Goal: Find specific page/section: Find specific page/section

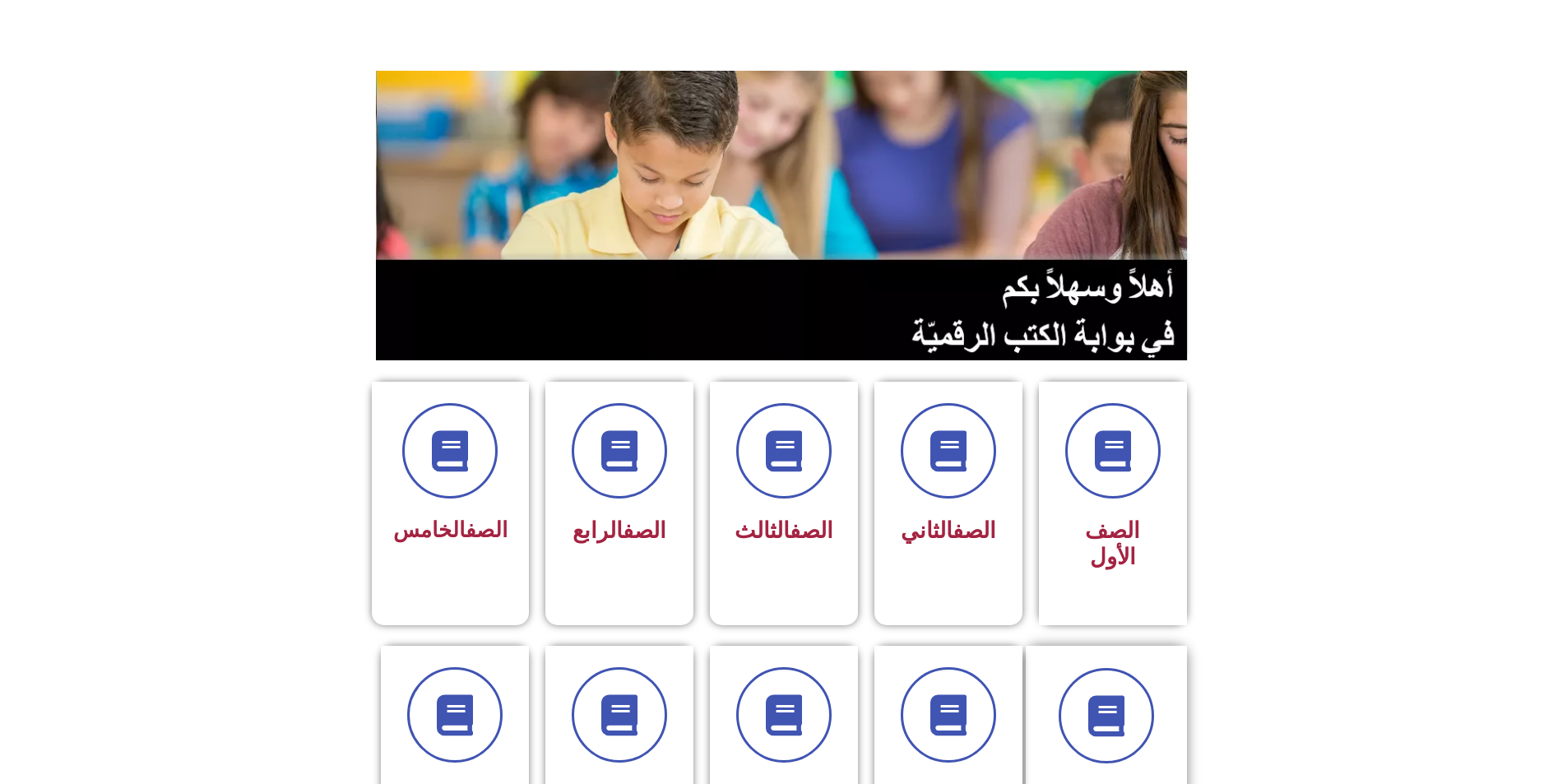
scroll to position [83, 0]
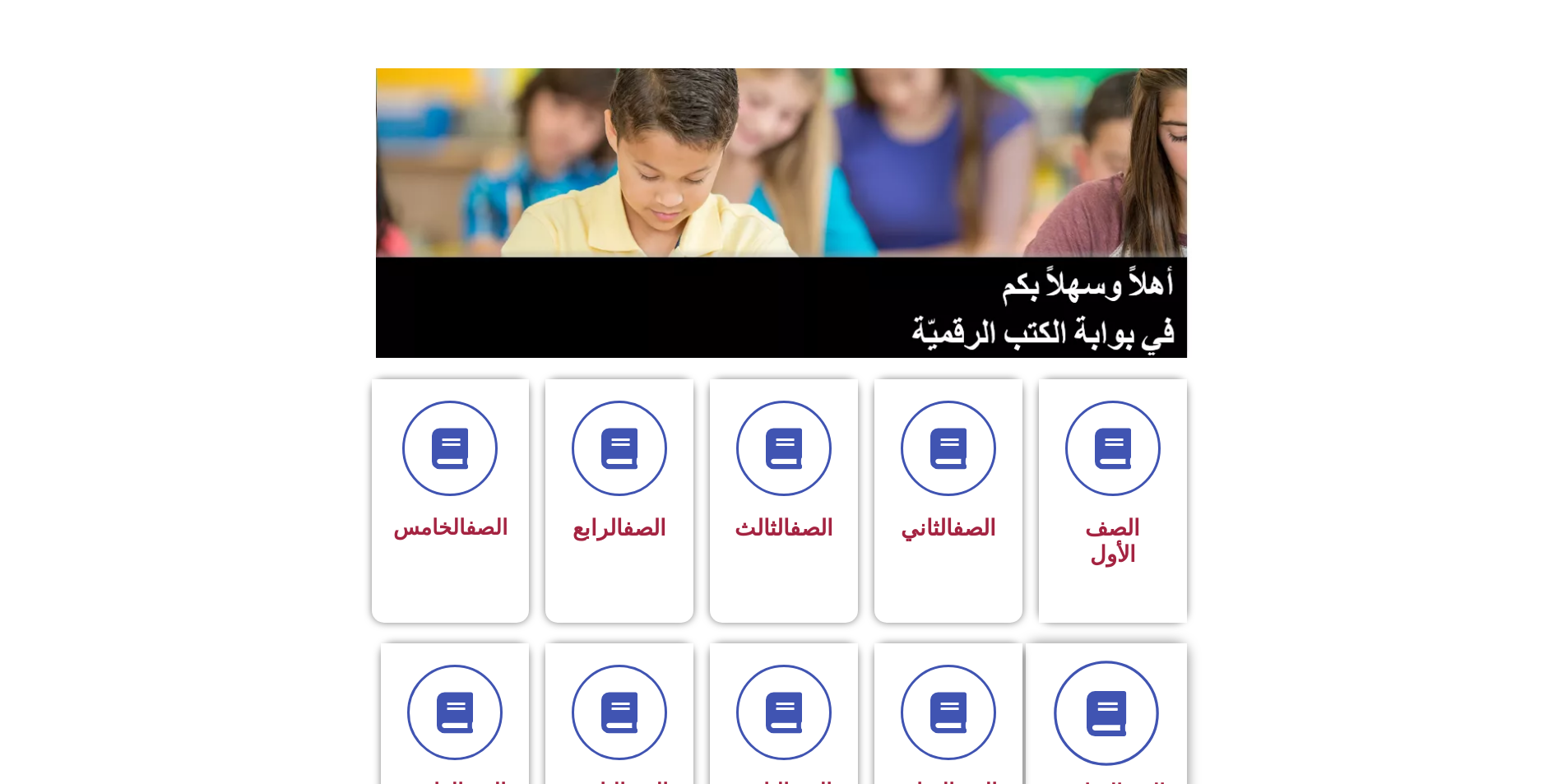
click at [1102, 690] on icon at bounding box center [1106, 712] width 45 height 45
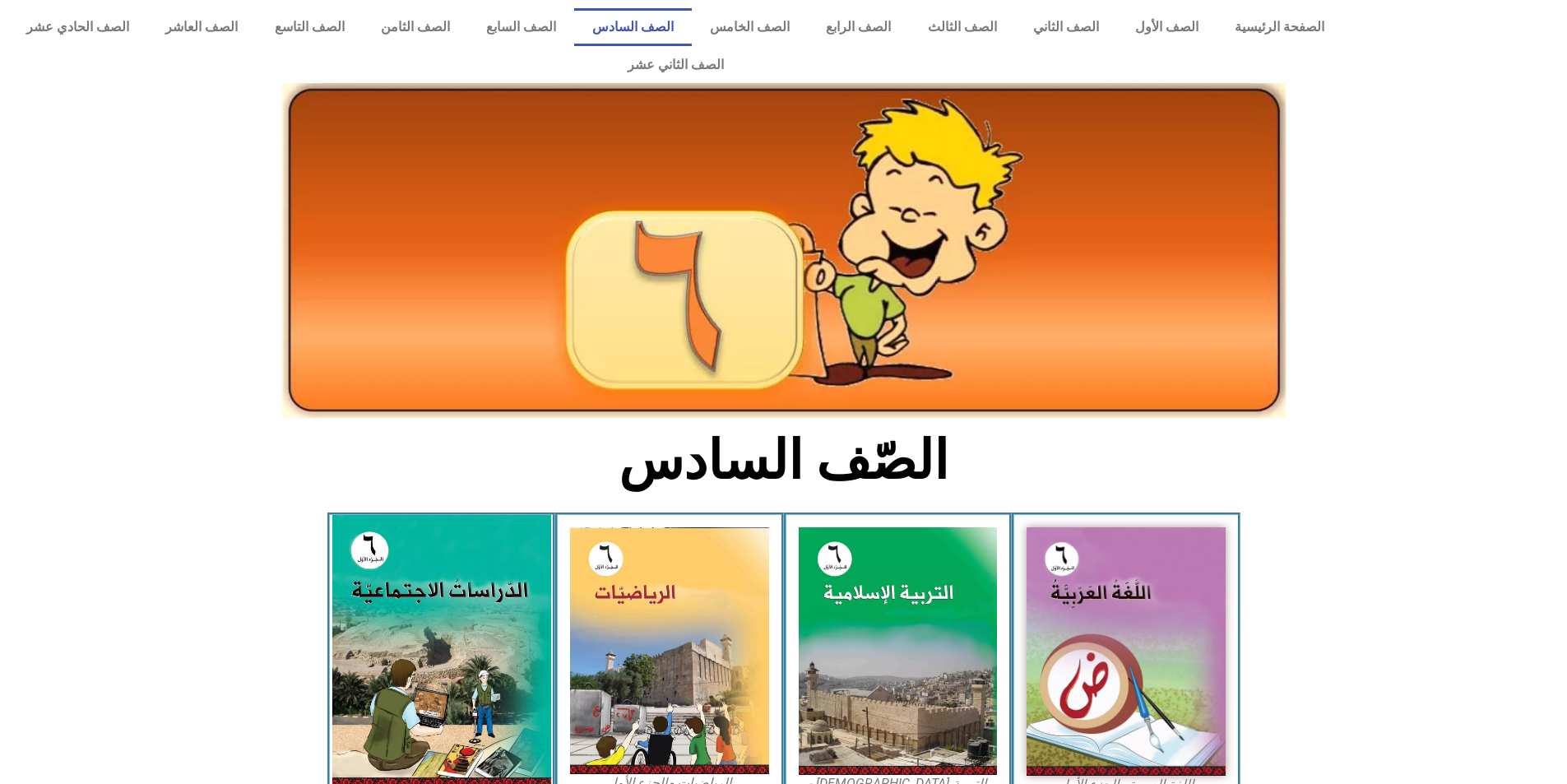
click at [409, 616] on img at bounding box center [440, 651] width 219 height 273
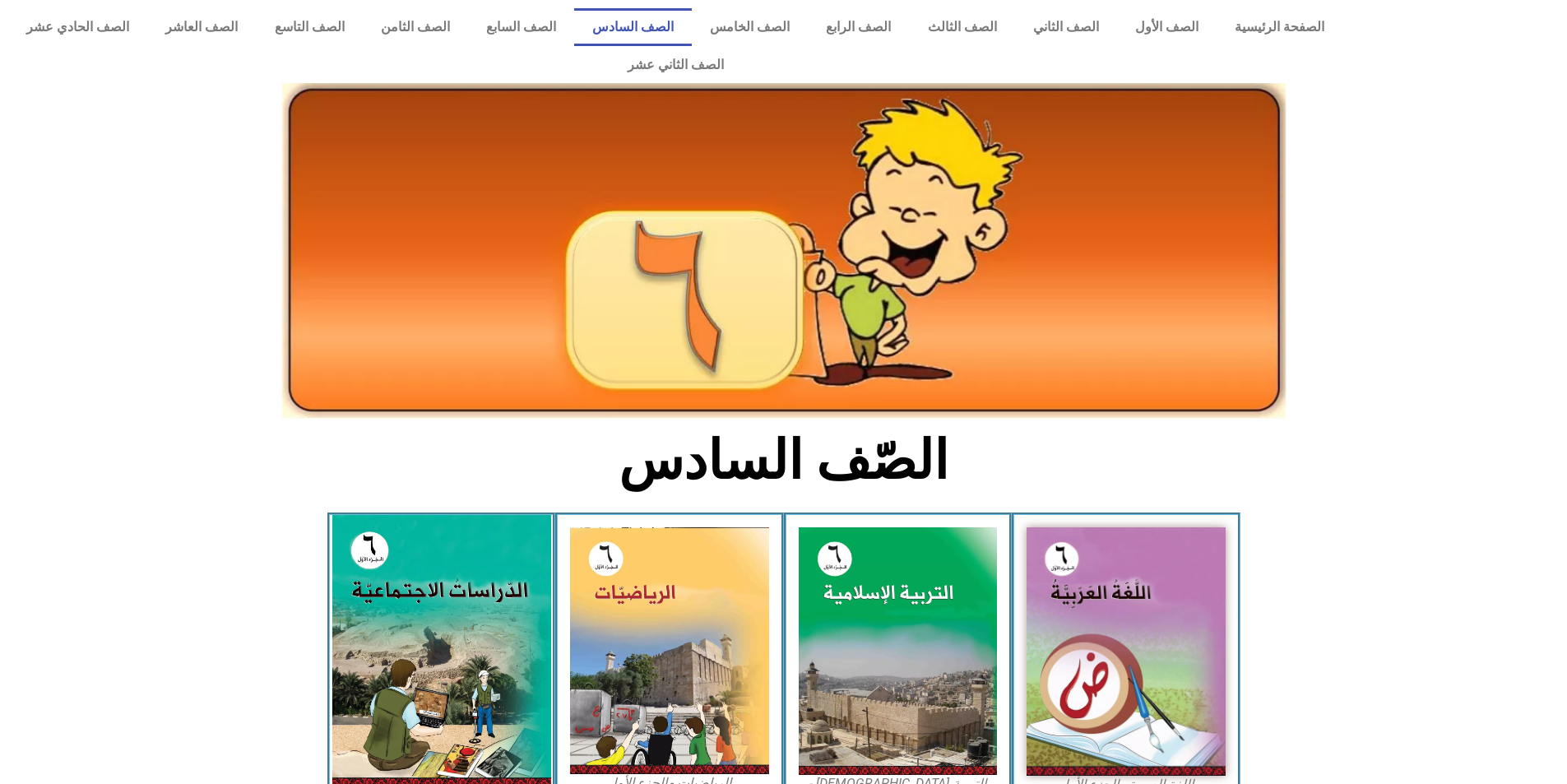
click at [409, 616] on img at bounding box center [440, 651] width 219 height 273
click at [409, 617] on img at bounding box center [440, 651] width 219 height 273
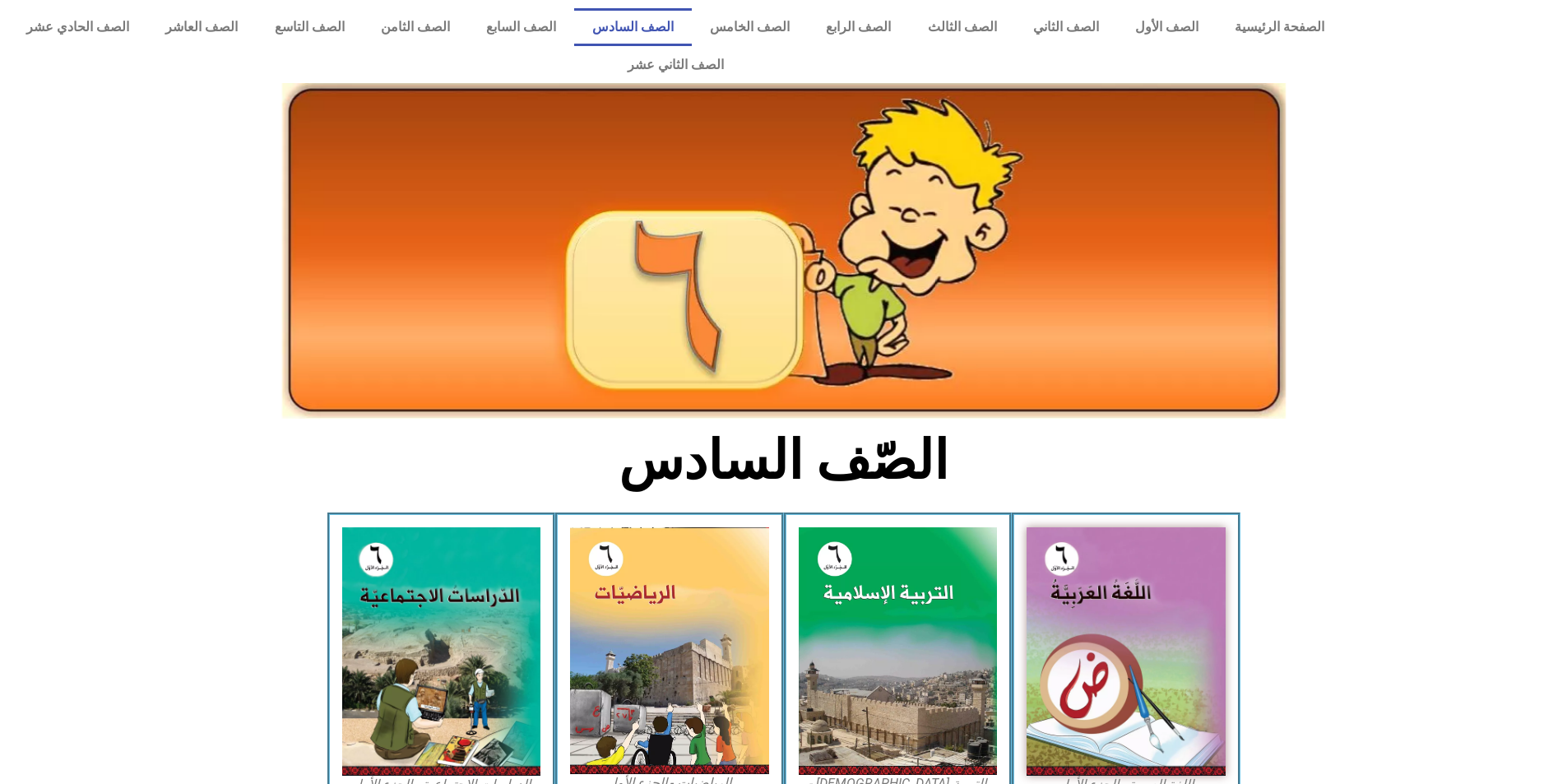
scroll to position [411, 0]
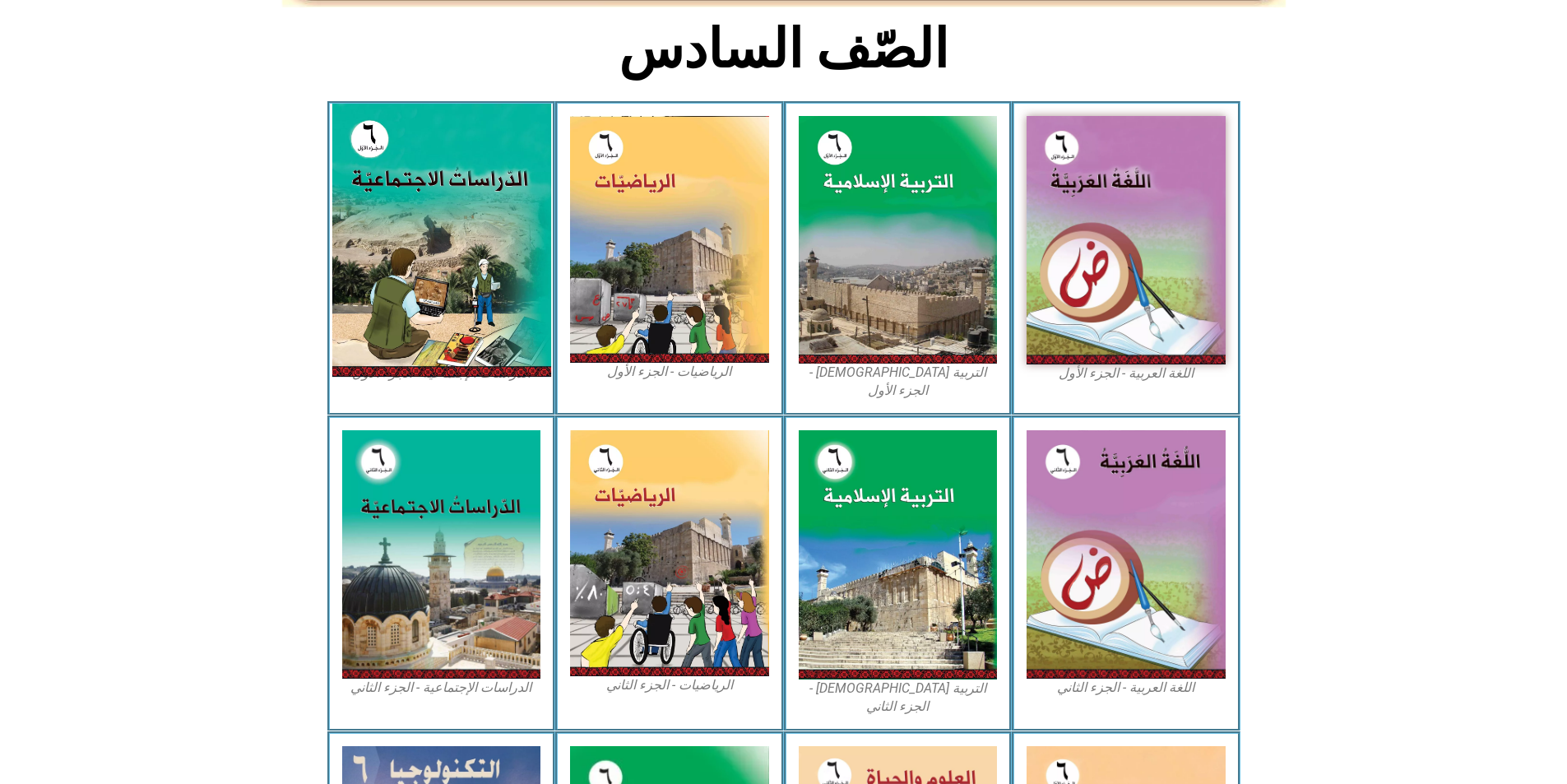
click at [439, 125] on img at bounding box center [440, 240] width 219 height 273
click at [457, 230] on img at bounding box center [440, 240] width 219 height 273
click at [457, 241] on img at bounding box center [440, 240] width 219 height 273
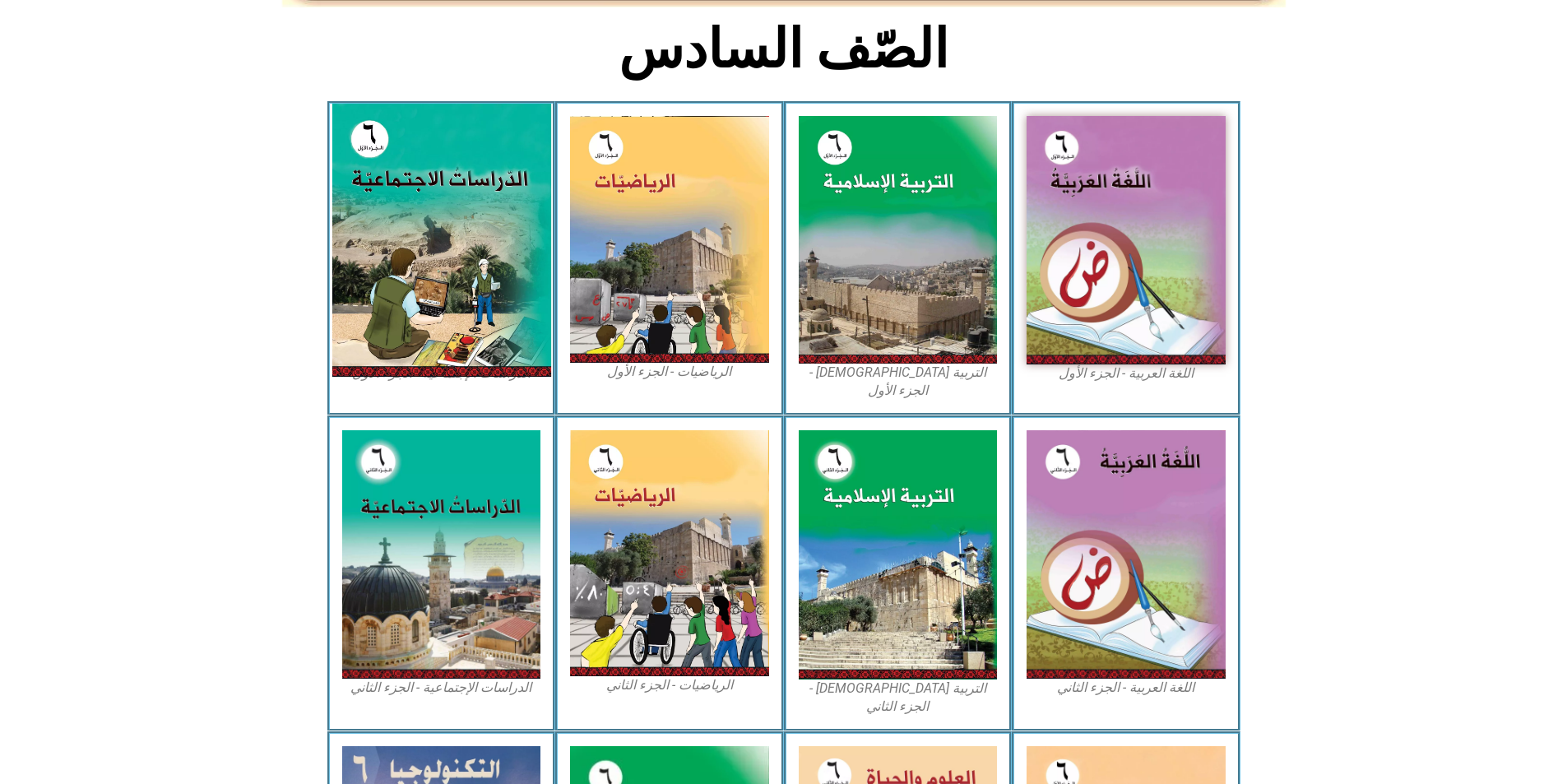
click at [450, 299] on img at bounding box center [440, 240] width 219 height 273
click at [399, 197] on img at bounding box center [440, 240] width 219 height 273
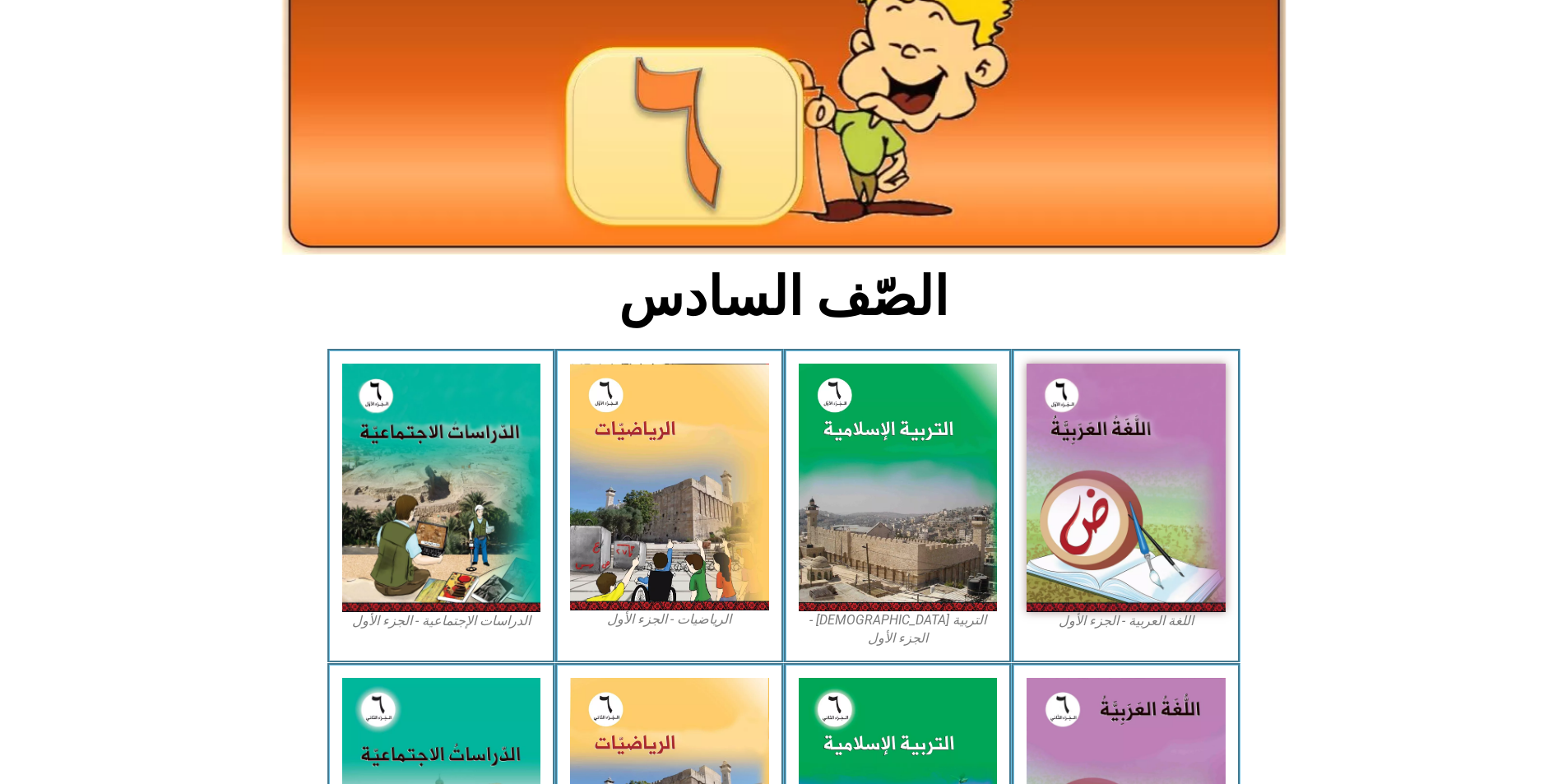
scroll to position [0, 0]
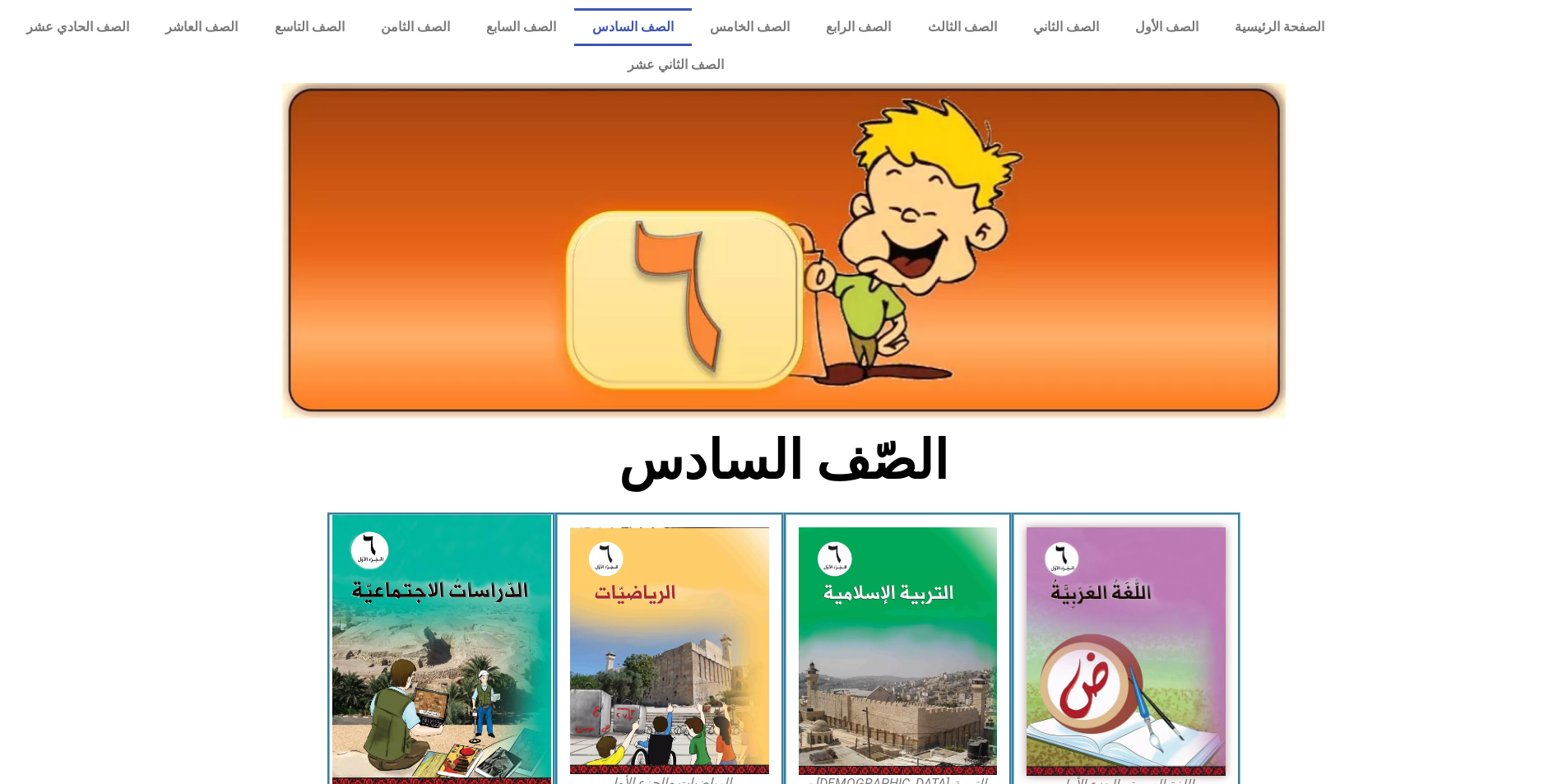
click at [501, 593] on img at bounding box center [440, 651] width 219 height 273
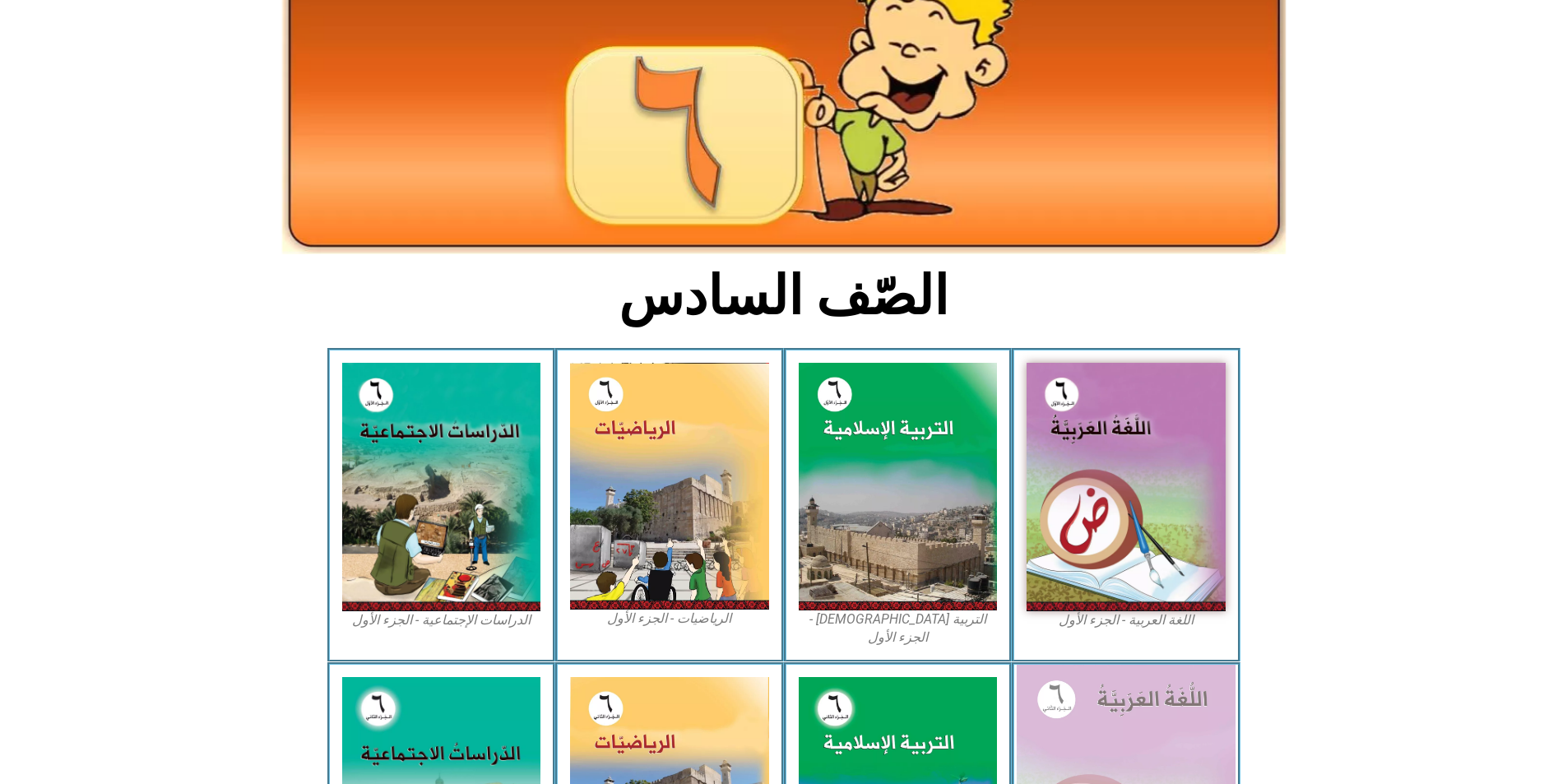
scroll to position [494, 0]
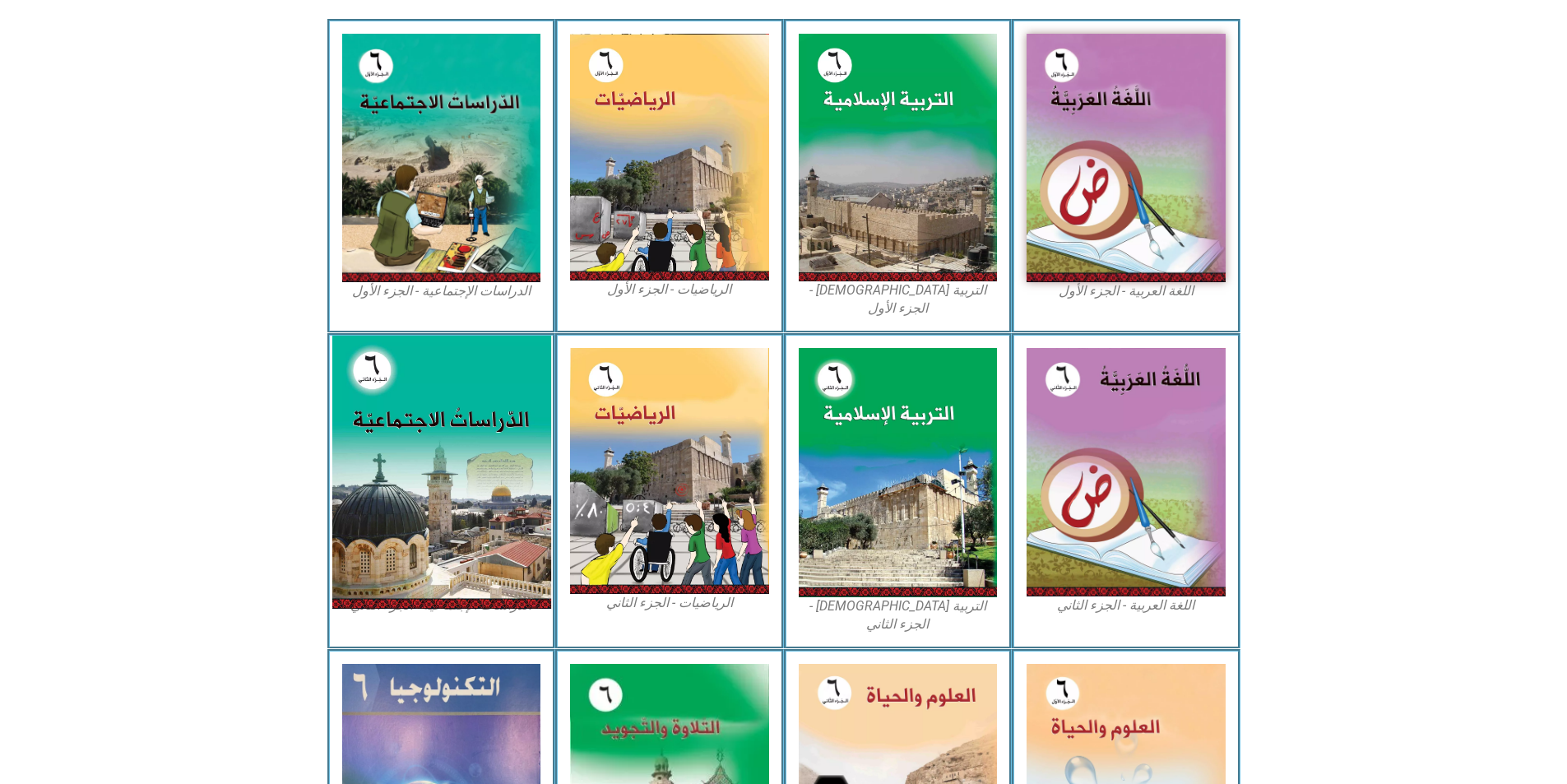
click at [446, 387] on img at bounding box center [440, 472] width 219 height 273
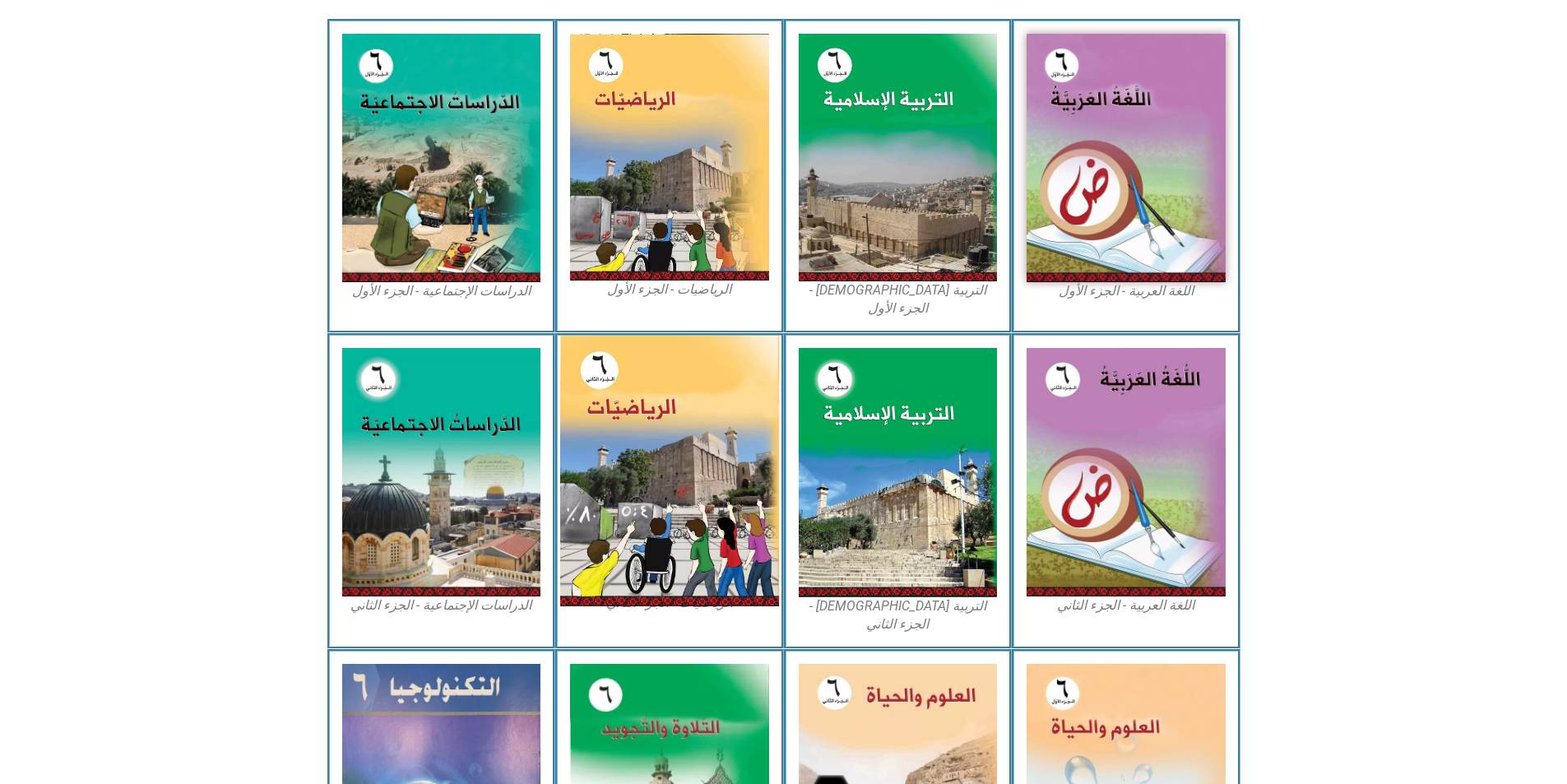
click at [681, 387] on img at bounding box center [669, 471] width 219 height 270
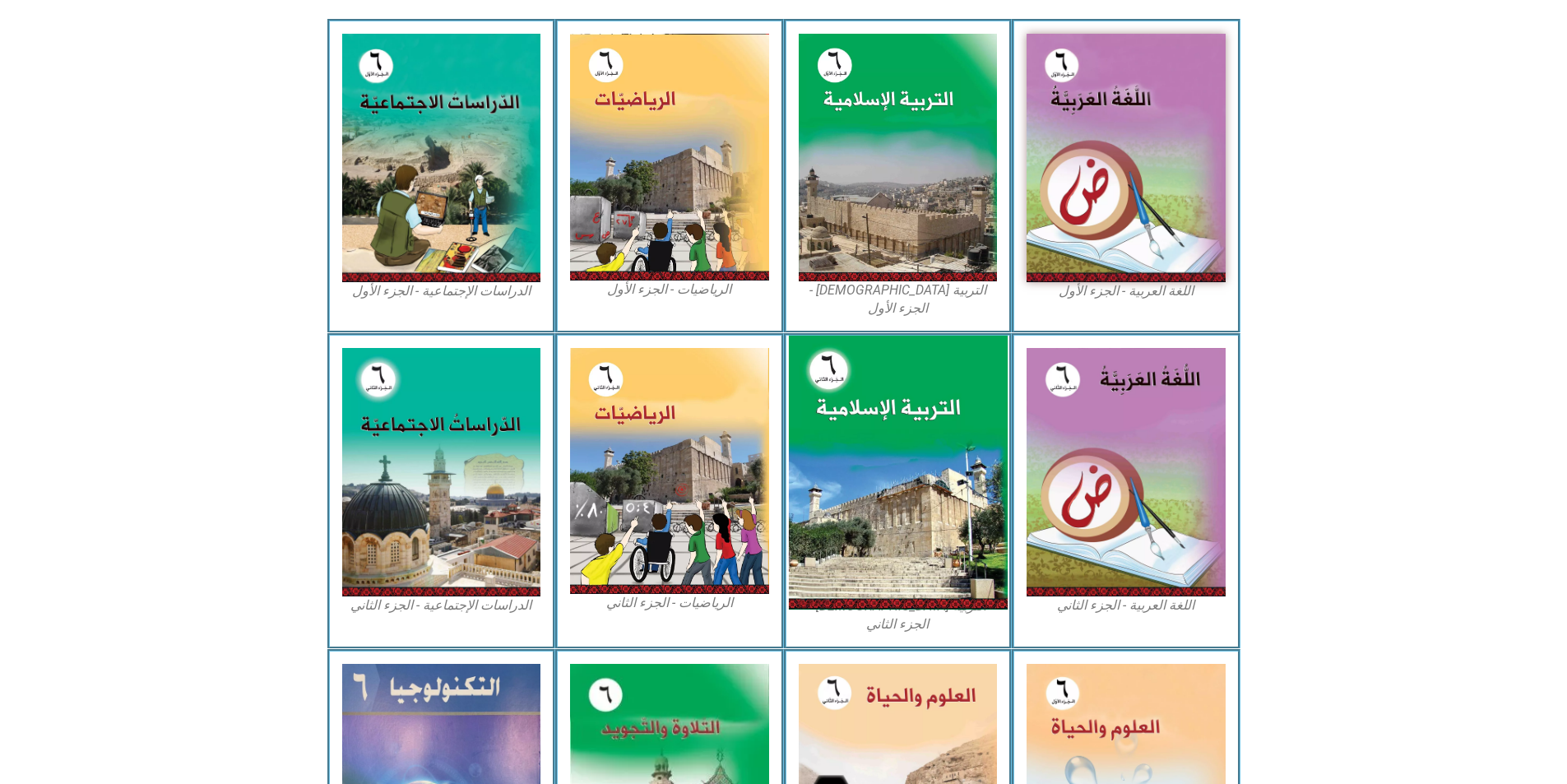
click at [903, 401] on img at bounding box center [897, 473] width 219 height 274
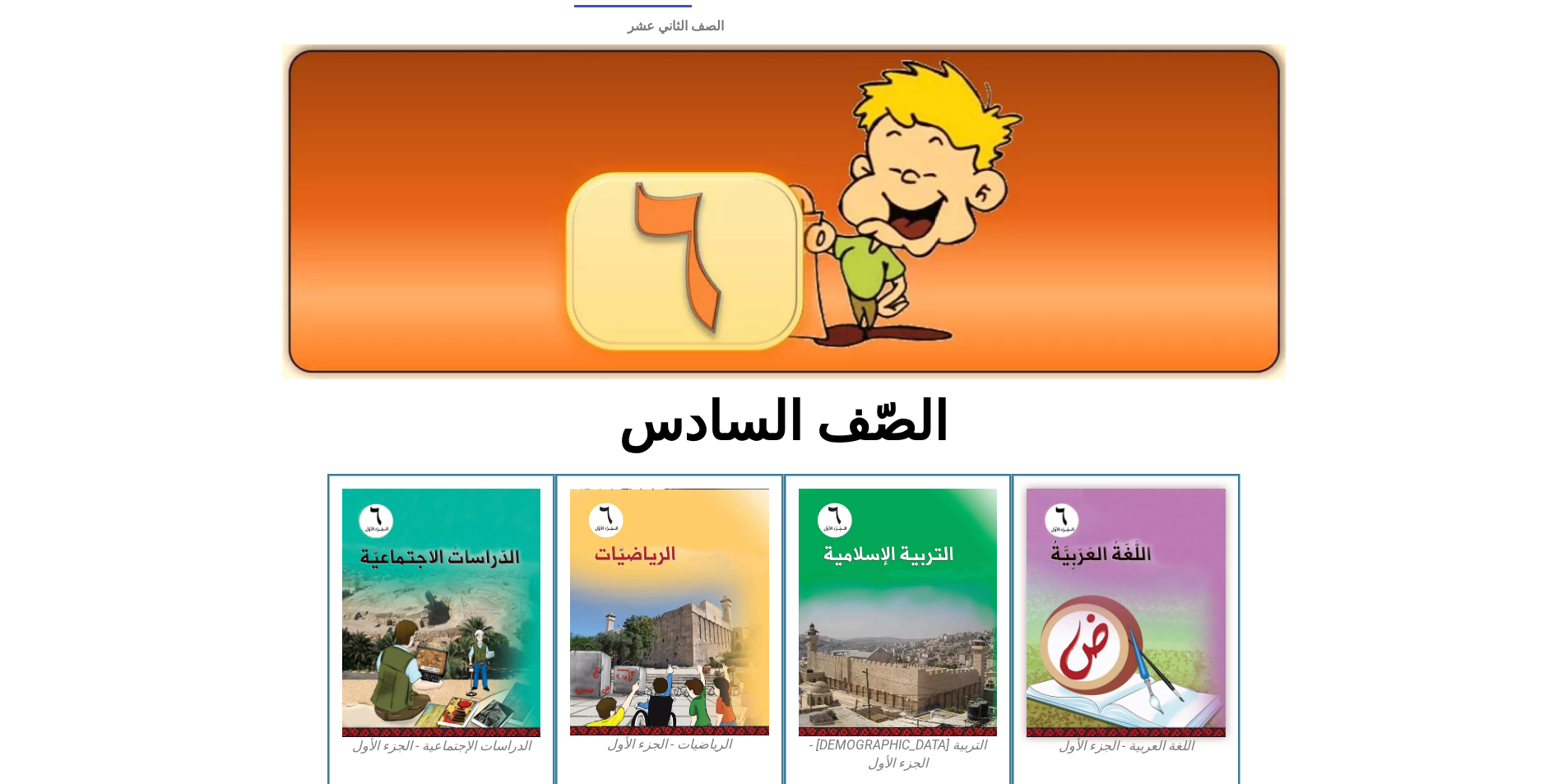
scroll to position [0, 0]
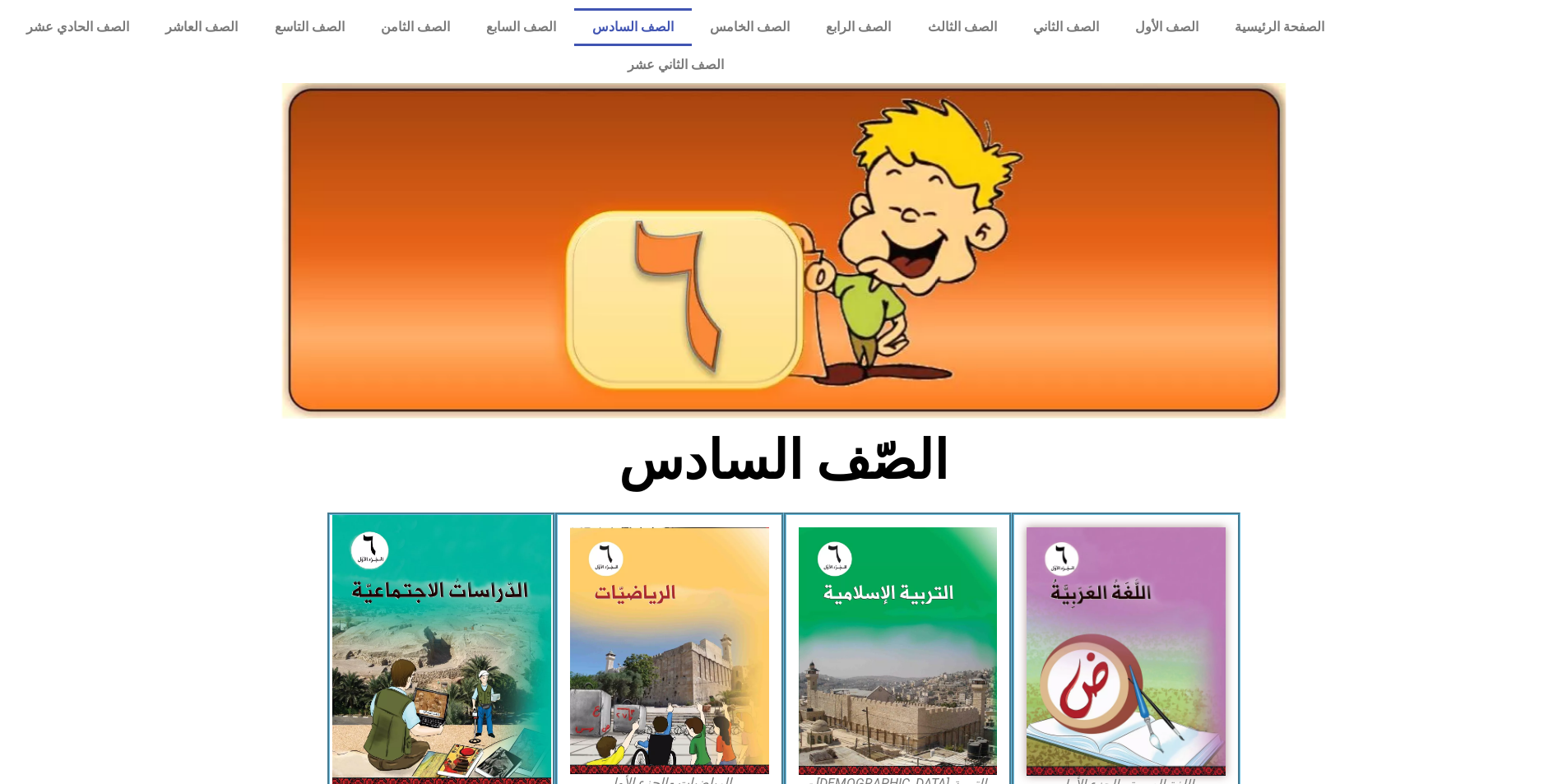
click at [404, 577] on img at bounding box center [440, 651] width 219 height 273
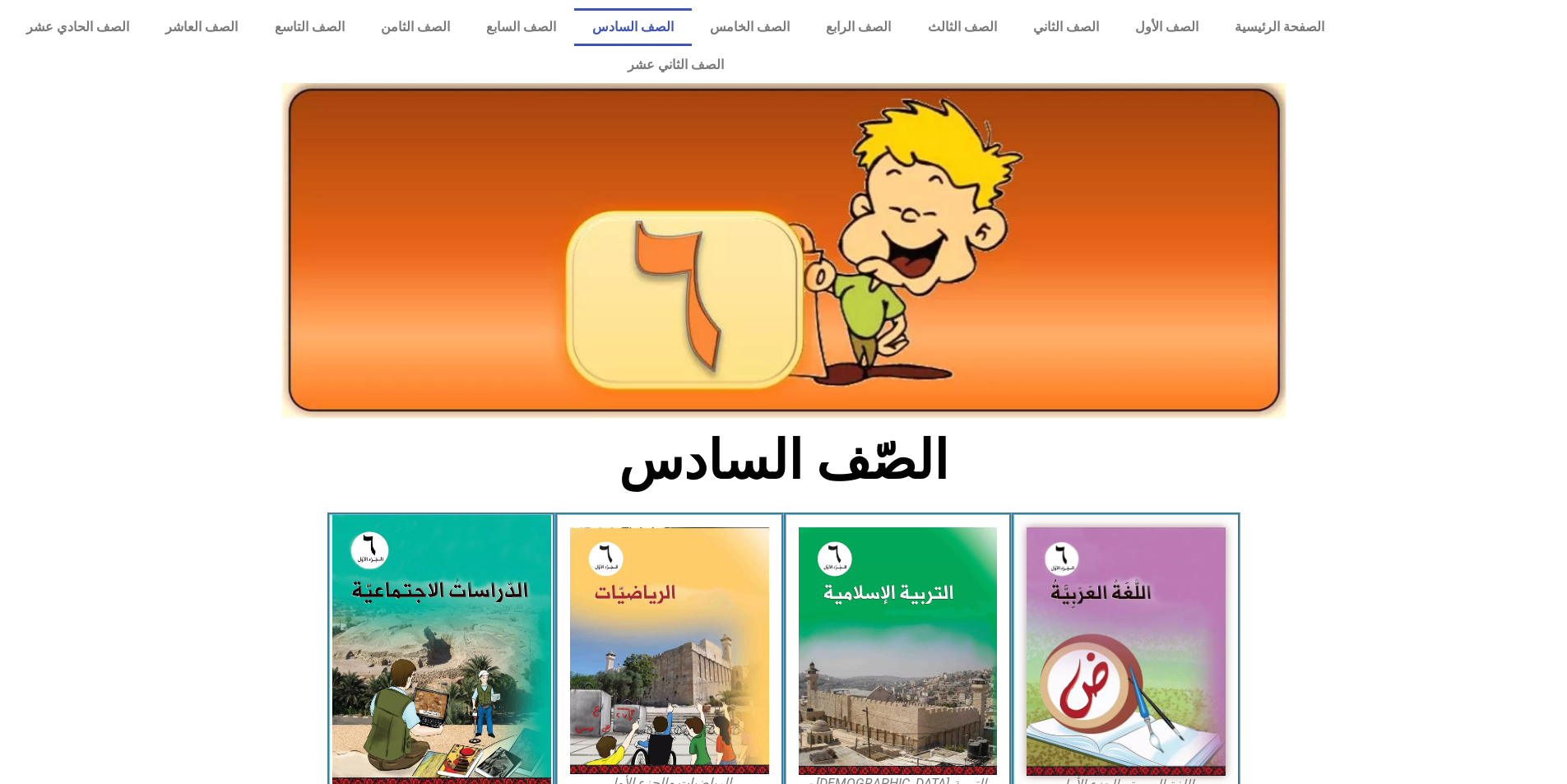
click at [404, 577] on img at bounding box center [440, 651] width 219 height 273
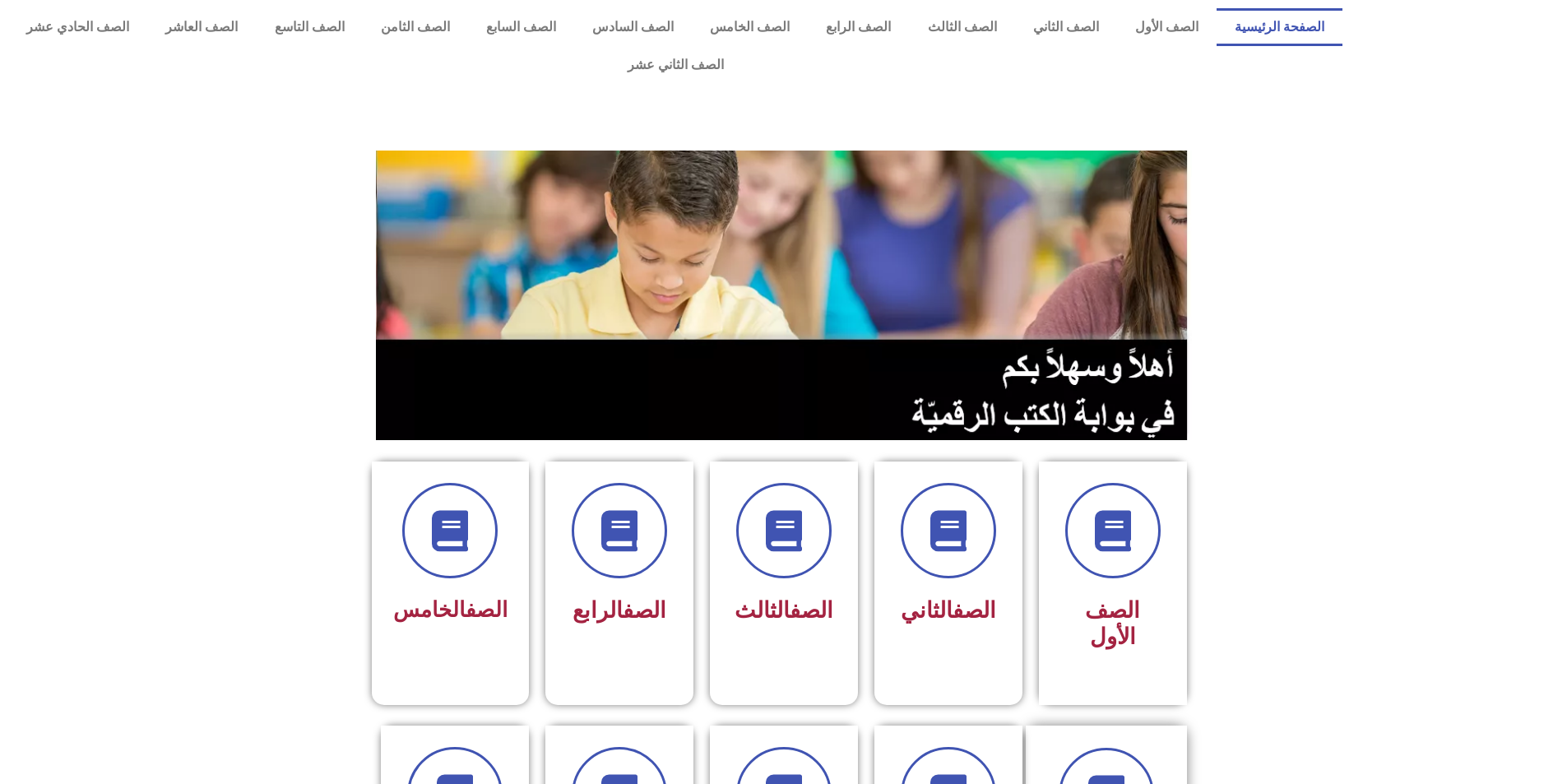
scroll to position [247, 0]
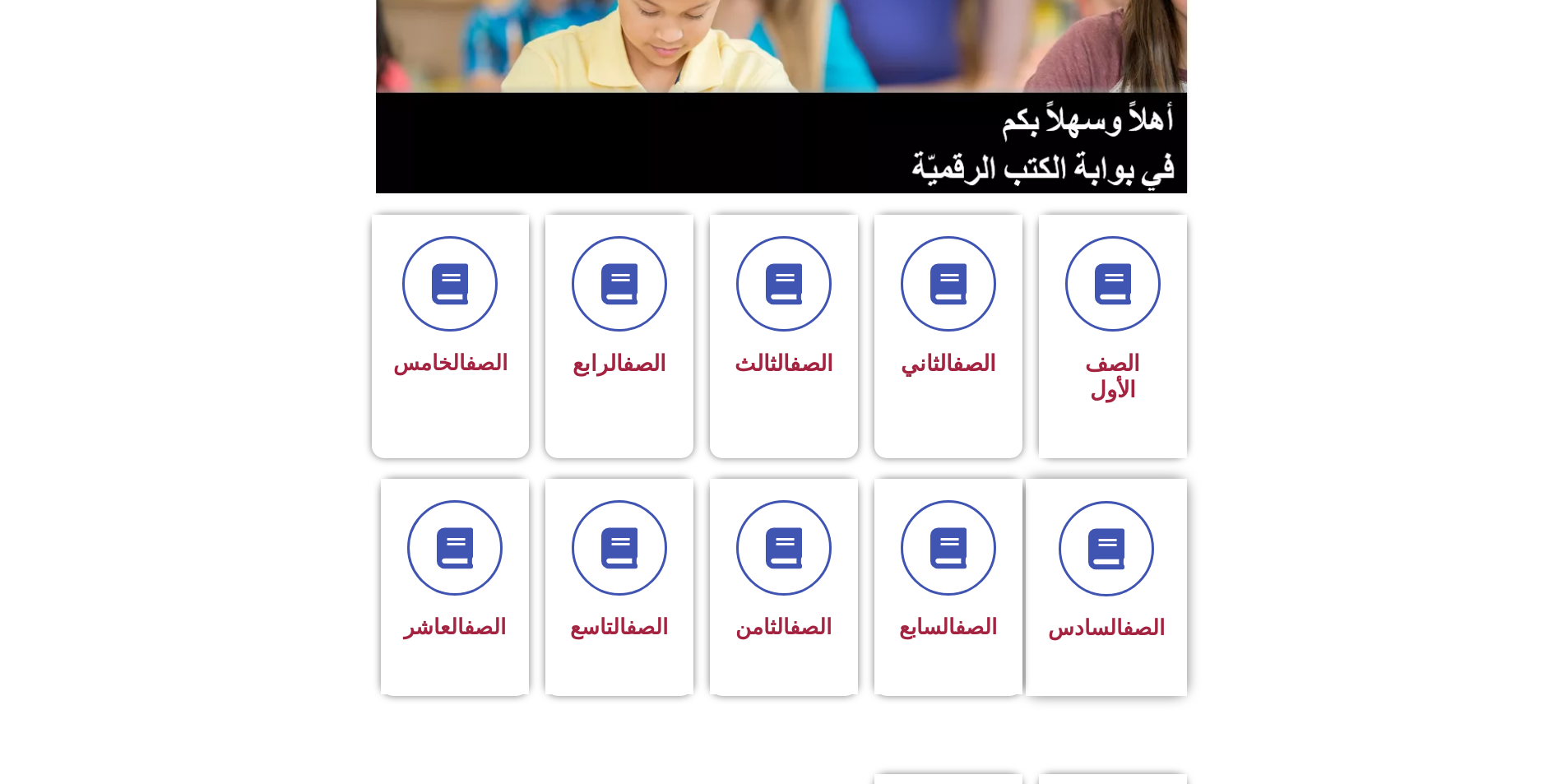
click at [1113, 615] on span "الصف السادس" at bounding box center [1107, 627] width 117 height 24
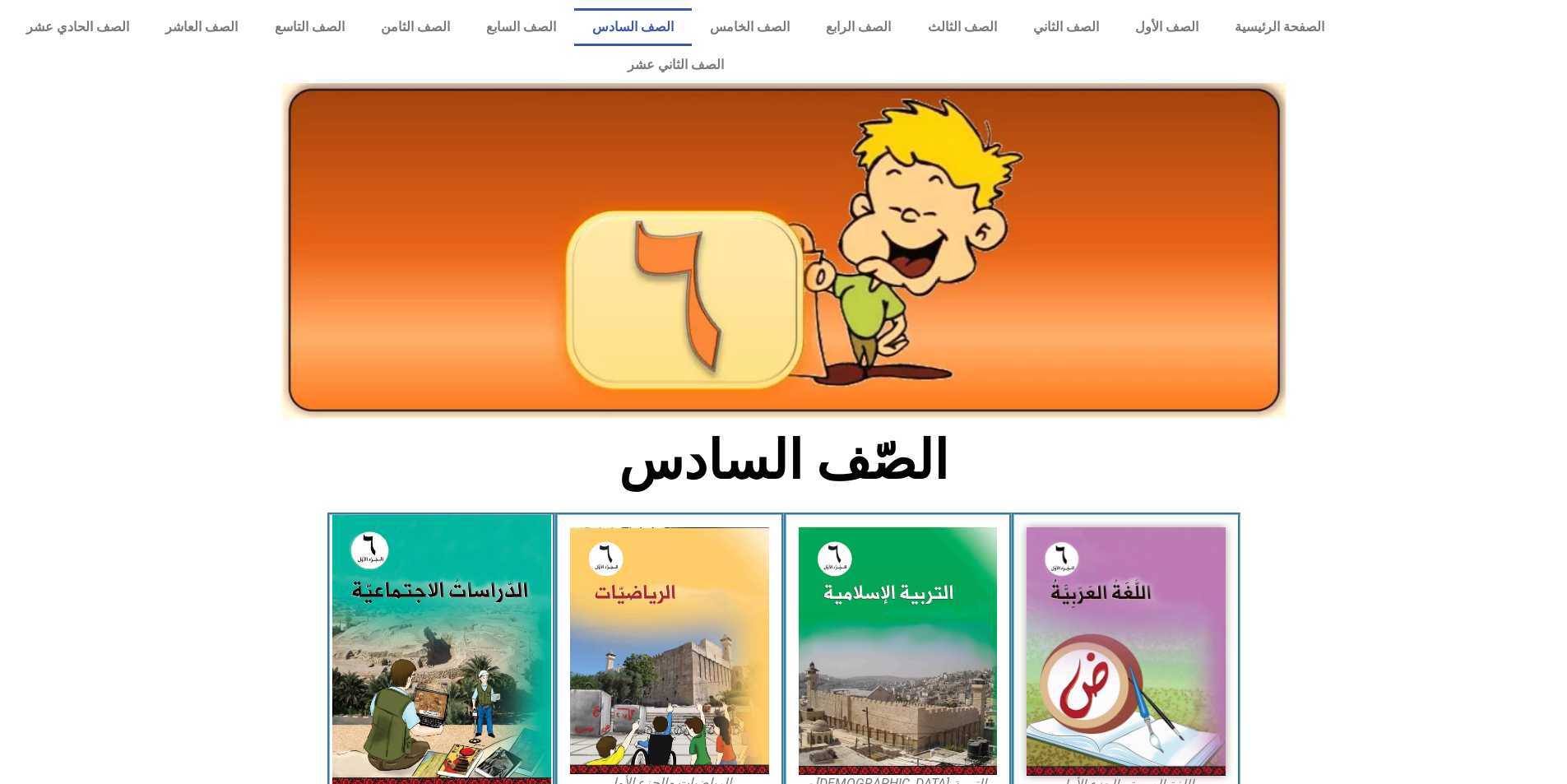
click at [399, 548] on img at bounding box center [440, 651] width 219 height 273
click at [420, 612] on img at bounding box center [440, 651] width 219 height 273
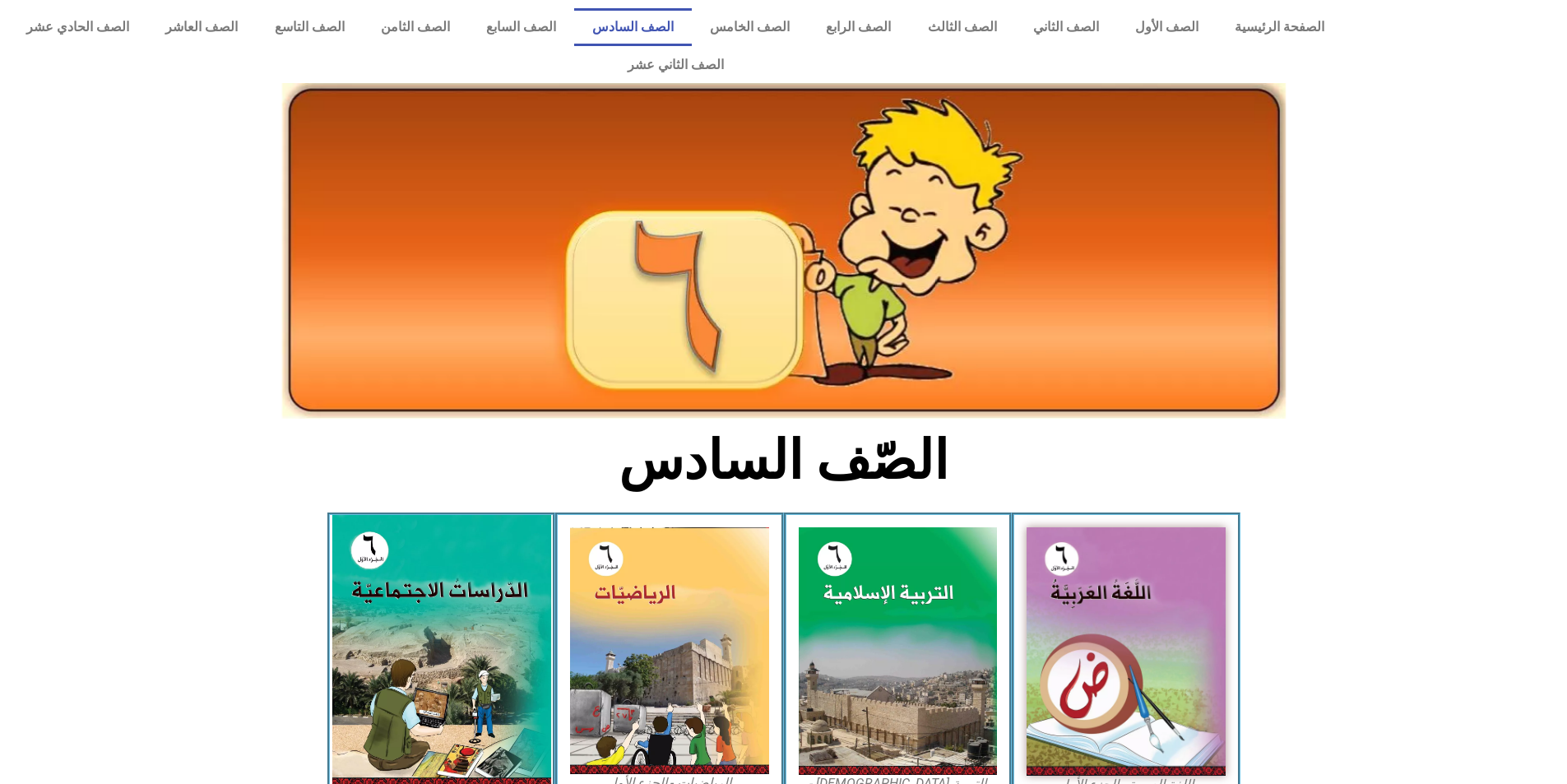
click at [420, 612] on img at bounding box center [440, 651] width 219 height 273
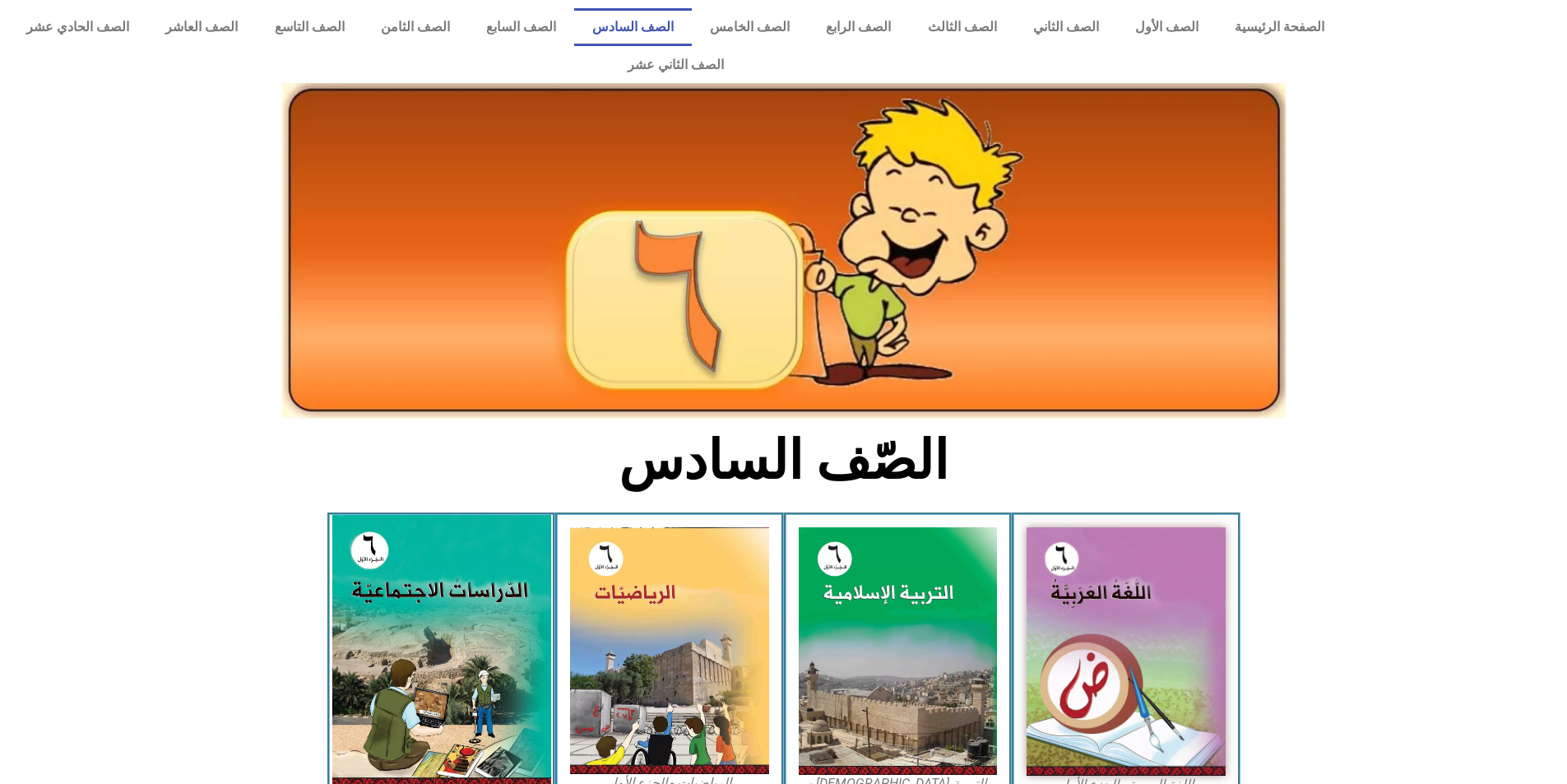
click at [420, 612] on img at bounding box center [440, 651] width 219 height 273
